Goal: Task Accomplishment & Management: Manage account settings

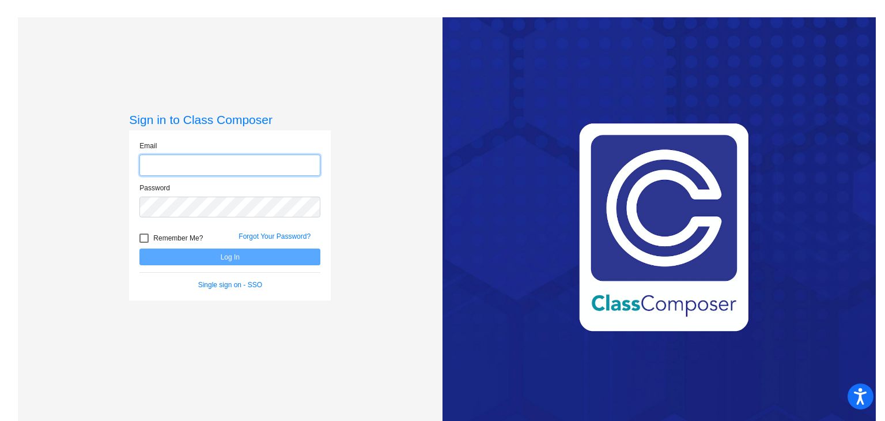
type input "[EMAIL_ADDRESS][DOMAIN_NAME]"
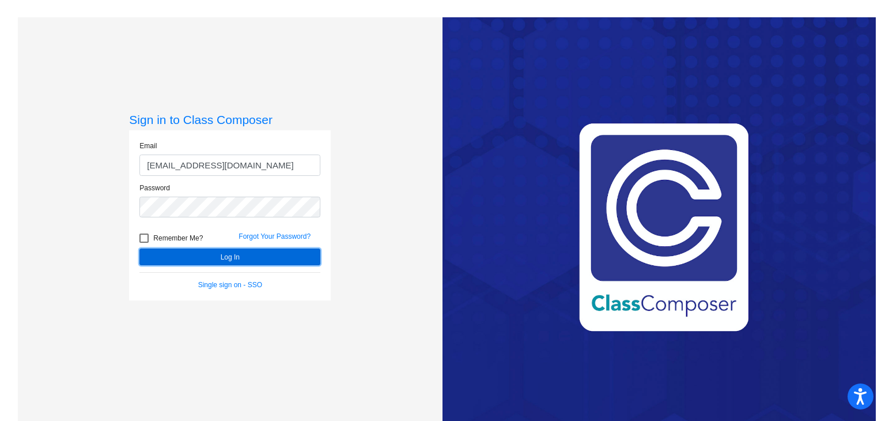
click at [228, 257] on button "Log In" at bounding box center [229, 256] width 181 height 17
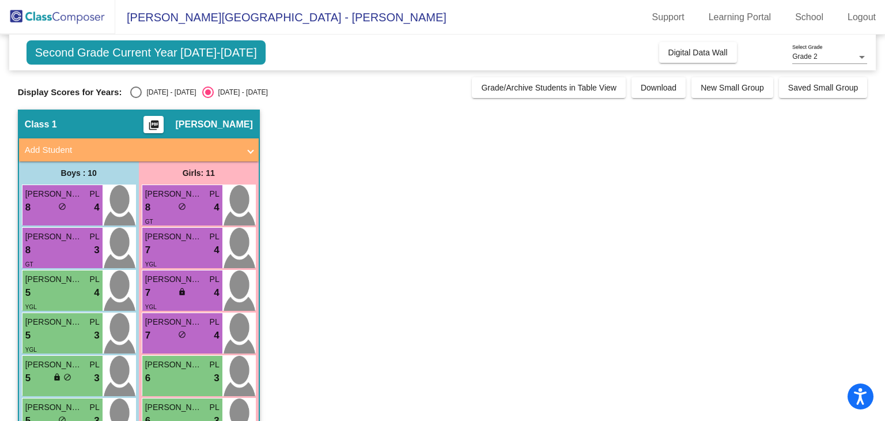
click at [103, 51] on span "Second Grade Current Year [DATE]-[DATE]" at bounding box center [146, 52] width 239 height 24
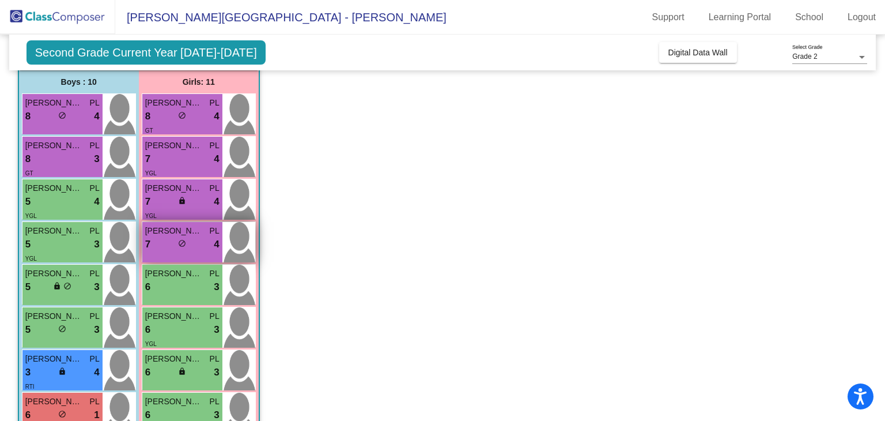
scroll to position [127, 0]
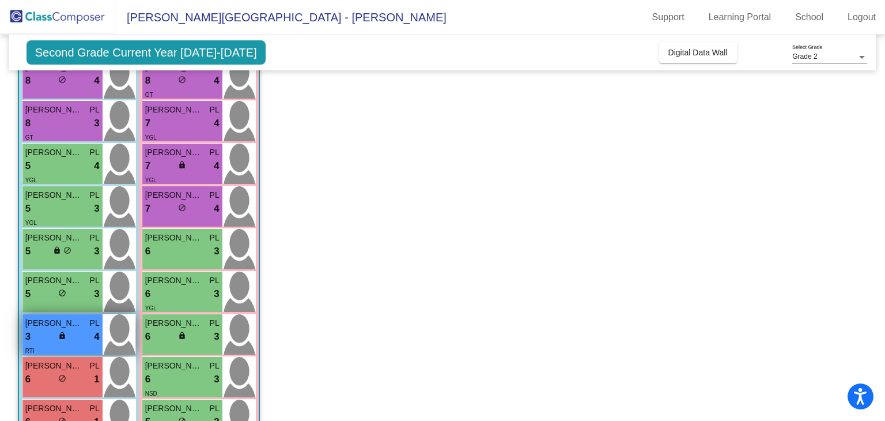
click at [65, 335] on span "lock" at bounding box center [62, 335] width 8 height 8
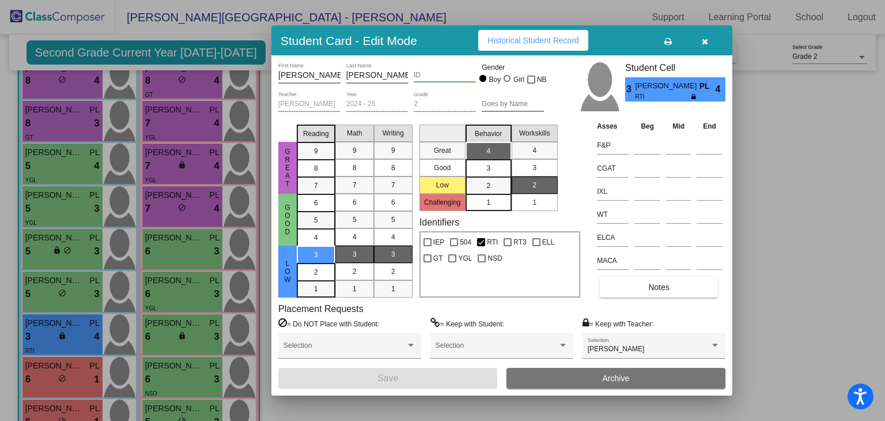
click at [703, 42] on icon "button" at bounding box center [705, 41] width 6 height 8
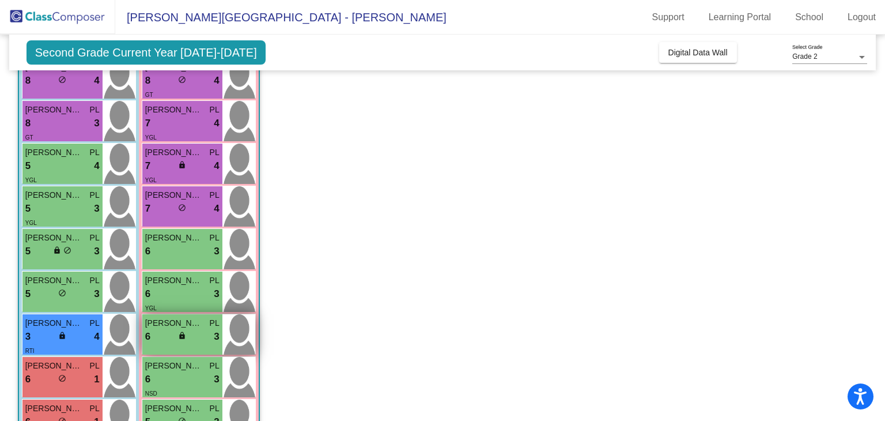
scroll to position [251, 0]
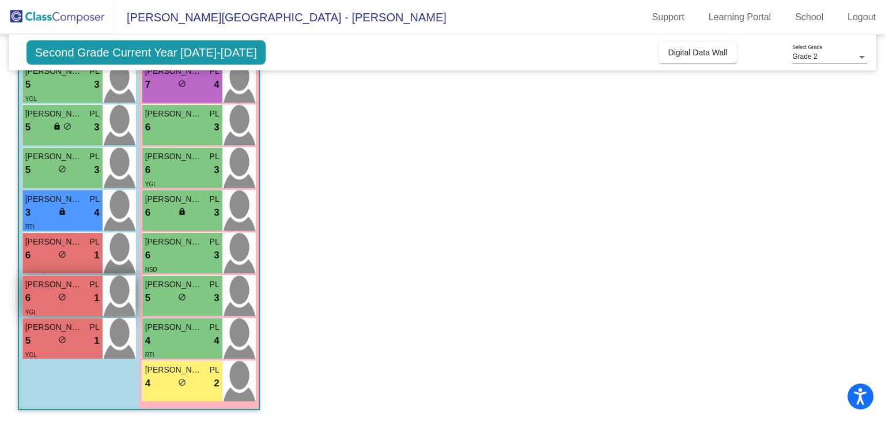
click at [77, 298] on div "6 lock do_not_disturb_alt 1" at bounding box center [62, 298] width 74 height 15
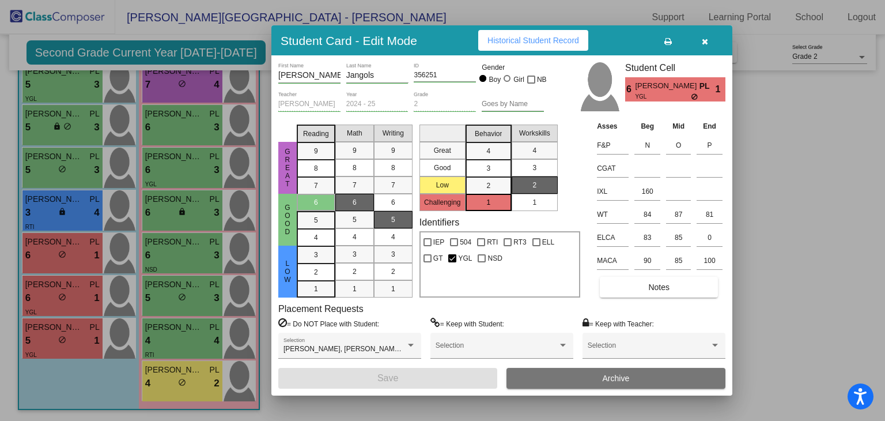
click at [770, 206] on div at bounding box center [442, 210] width 885 height 421
